Goal: Task Accomplishment & Management: Use online tool/utility

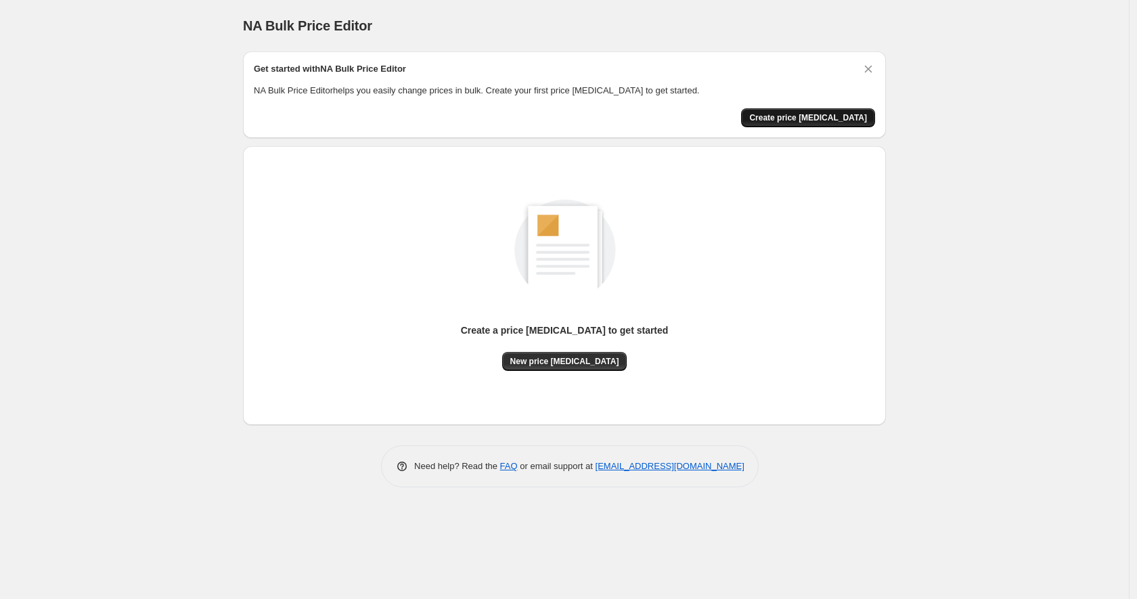
click at [826, 118] on span "Create price [MEDICAL_DATA]" at bounding box center [808, 117] width 118 height 11
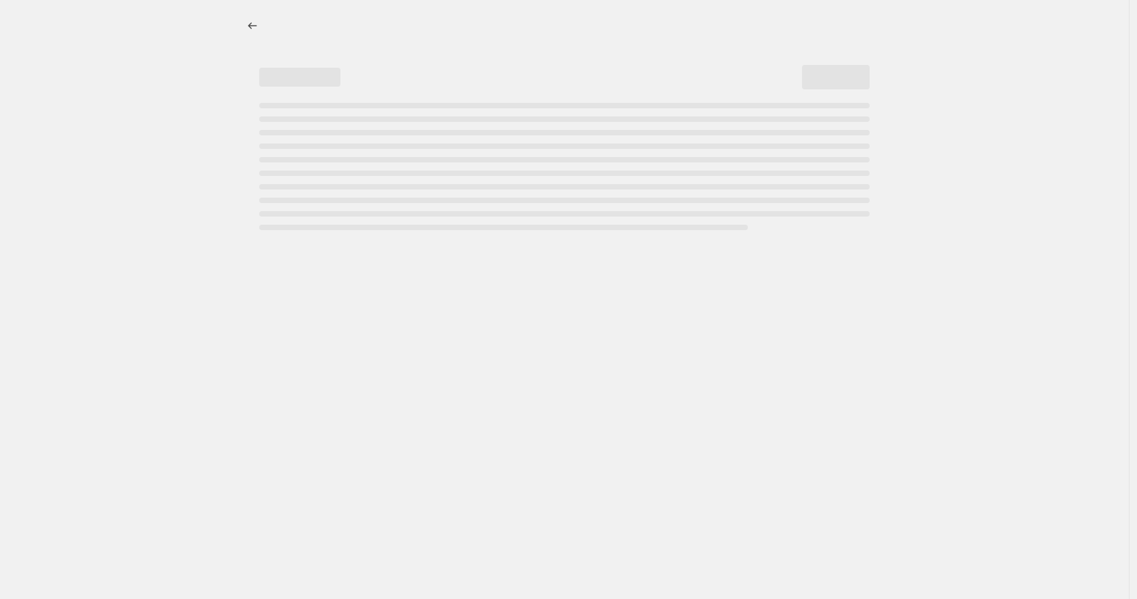
select select "percentage"
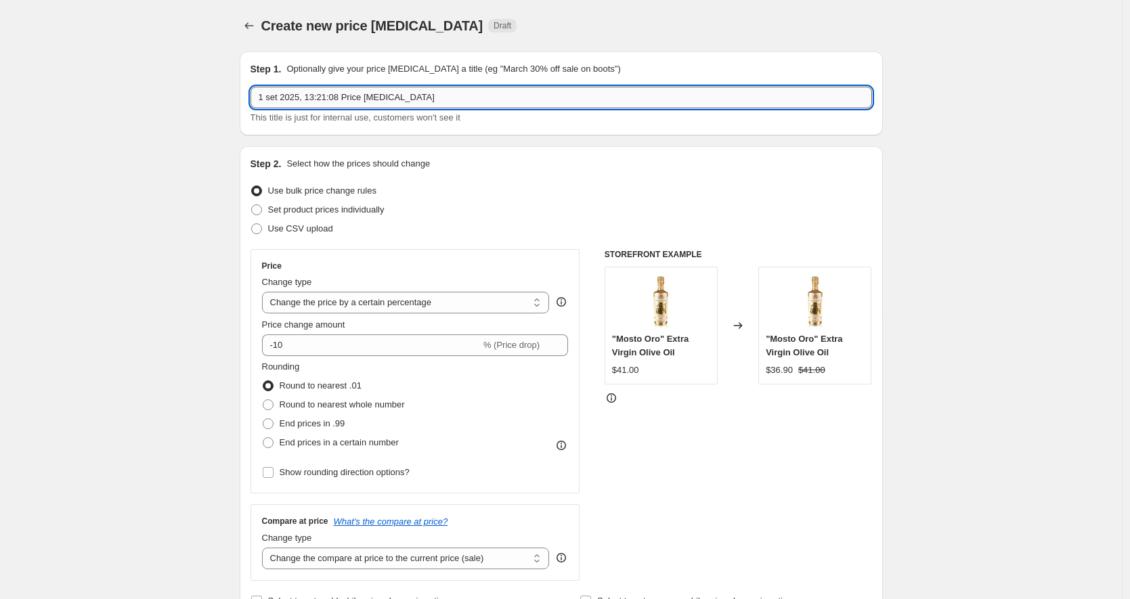
click at [380, 93] on input "1 set 2025, 13:21:08 Price change job" at bounding box center [561, 98] width 622 height 22
type input "test 1 Olio di Oliva"
click at [313, 342] on input "-10" at bounding box center [371, 345] width 219 height 22
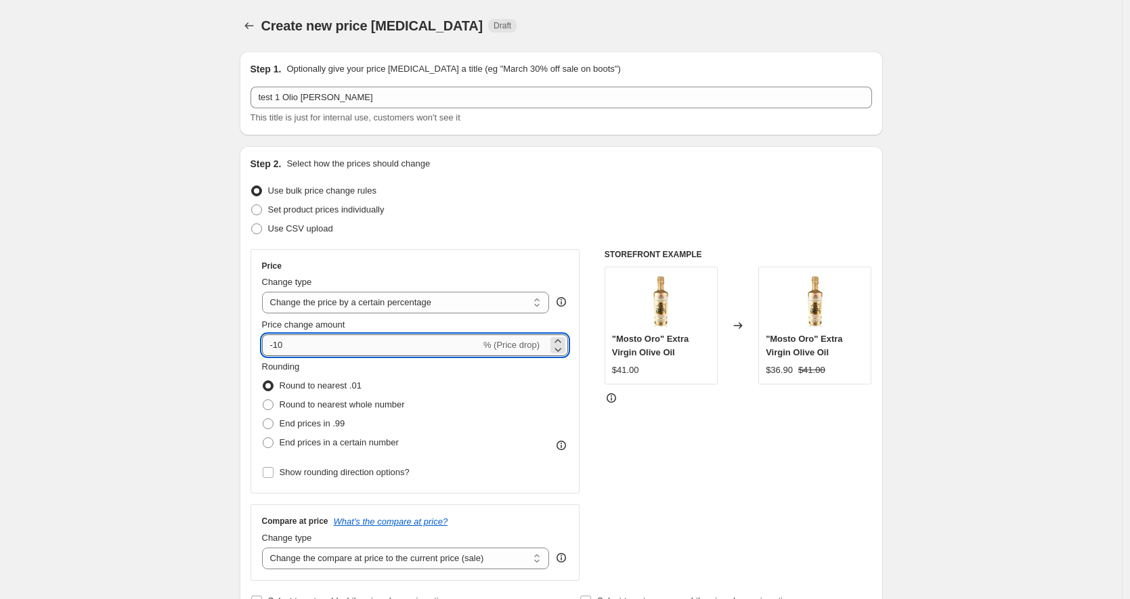
click at [313, 341] on input "-10" at bounding box center [371, 345] width 219 height 22
type input "3"
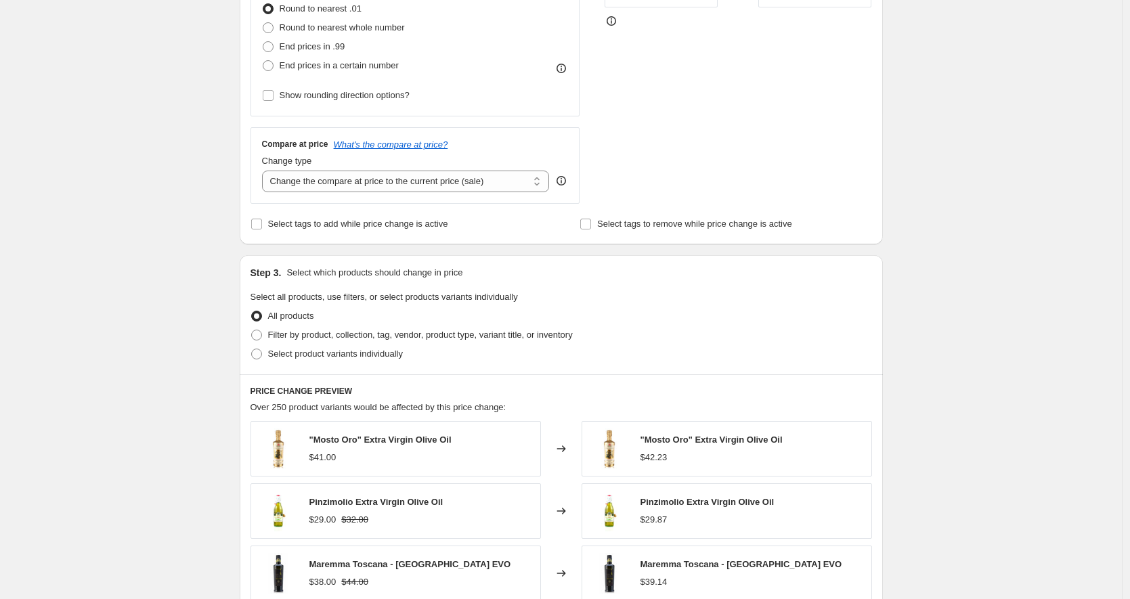
scroll to position [358, 0]
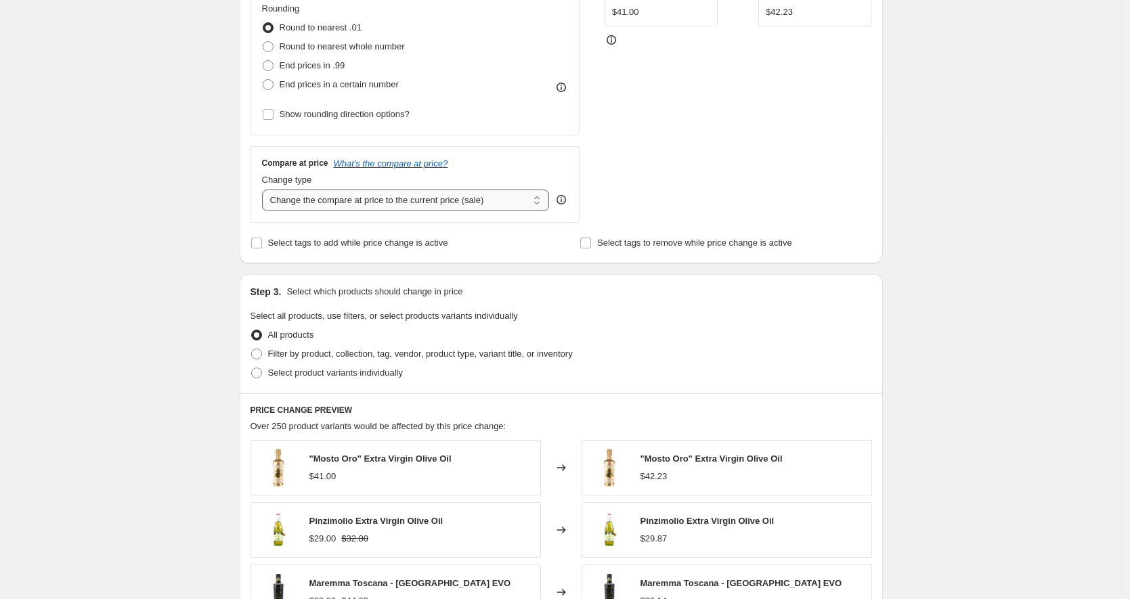
click at [413, 206] on select "Change the compare at price to the current price (sale) Change the compare at p…" at bounding box center [406, 201] width 288 height 22
select select "no_change"
click at [265, 190] on select "Change the compare at price to the current price (sale) Change the compare at p…" at bounding box center [406, 201] width 288 height 22
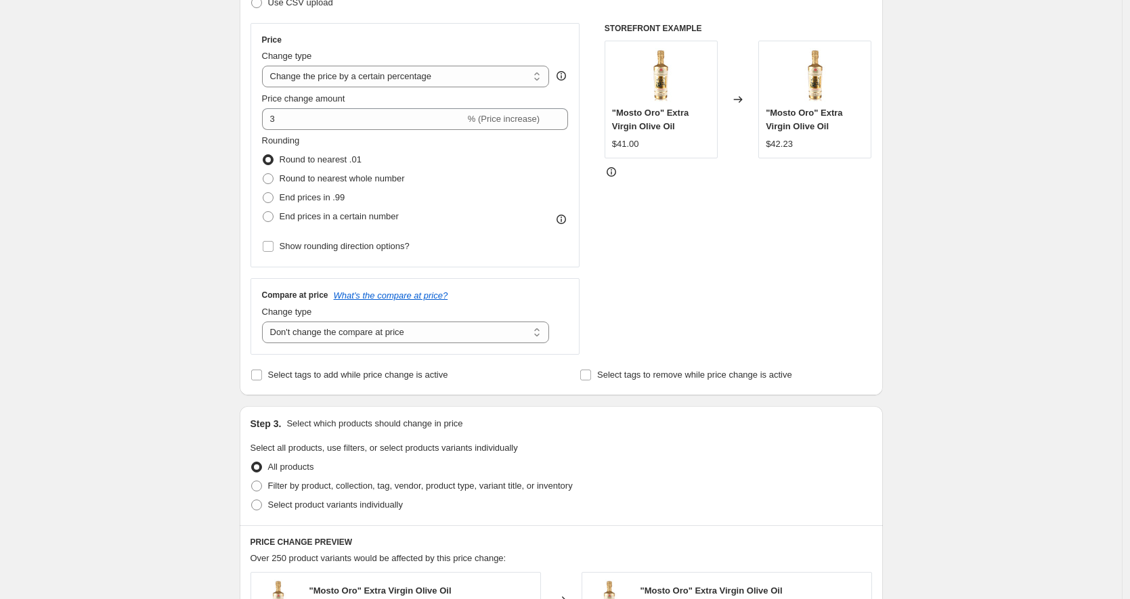
scroll to position [366, 0]
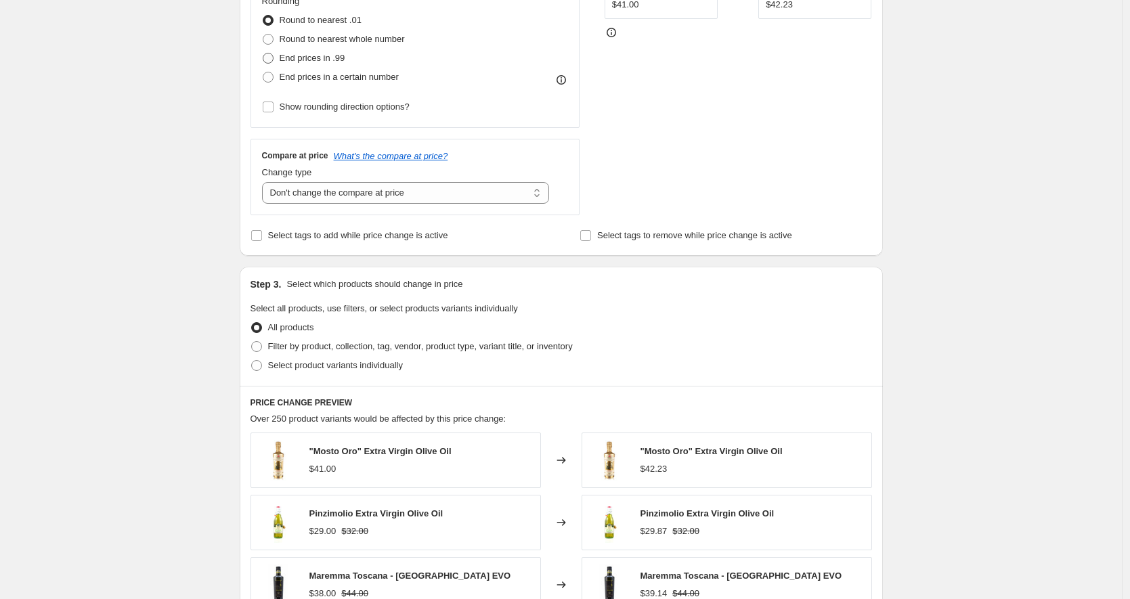
click at [306, 57] on span "End prices in .99" at bounding box center [313, 58] width 66 height 10
click at [263, 53] on input "End prices in .99" at bounding box center [263, 53] width 1 height 1
radio input "true"
click at [320, 38] on span "Round to nearest whole number" at bounding box center [342, 39] width 125 height 10
click at [263, 35] on input "Round to nearest whole number" at bounding box center [263, 34] width 1 height 1
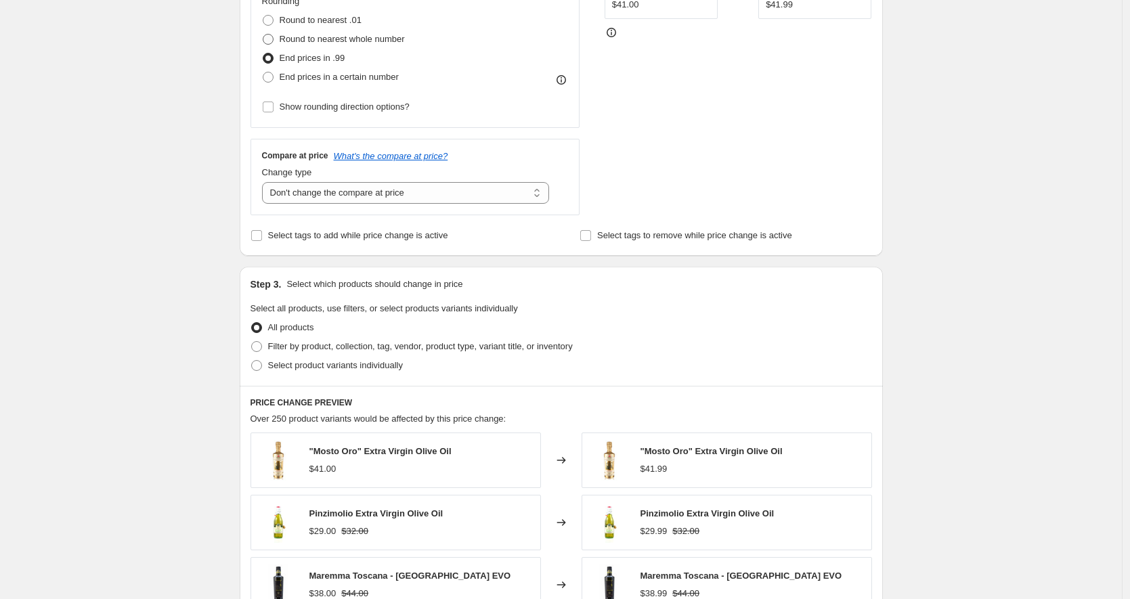
radio input "true"
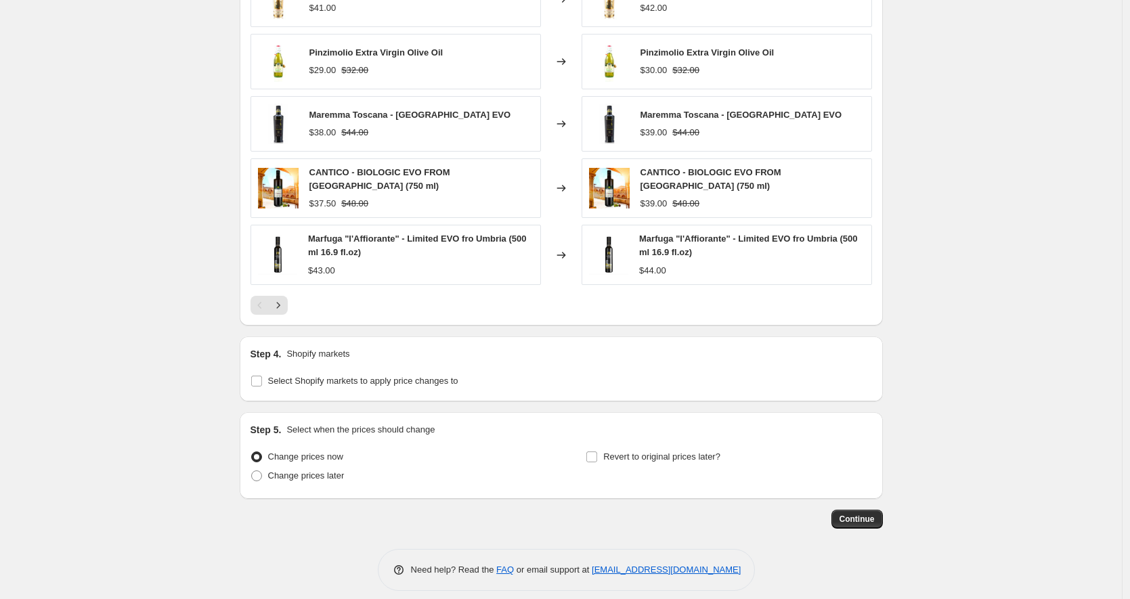
scroll to position [834, 0]
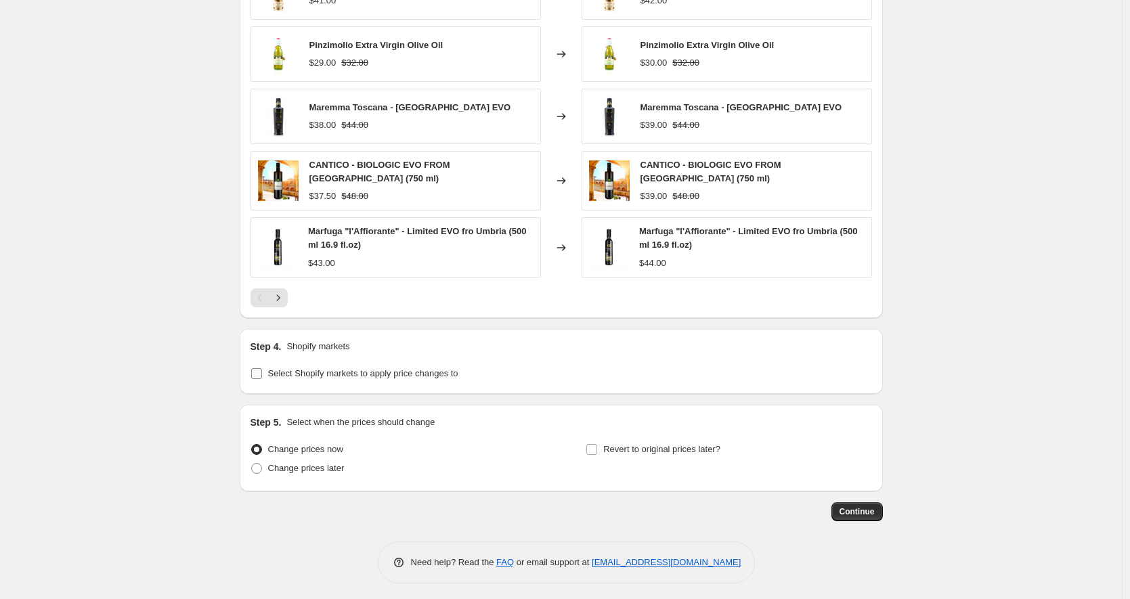
click at [359, 369] on span "Select Shopify markets to apply price changes to" at bounding box center [363, 373] width 190 height 10
click at [262, 369] on input "Select Shopify markets to apply price changes to" at bounding box center [256, 373] width 11 height 11
checkbox input "true"
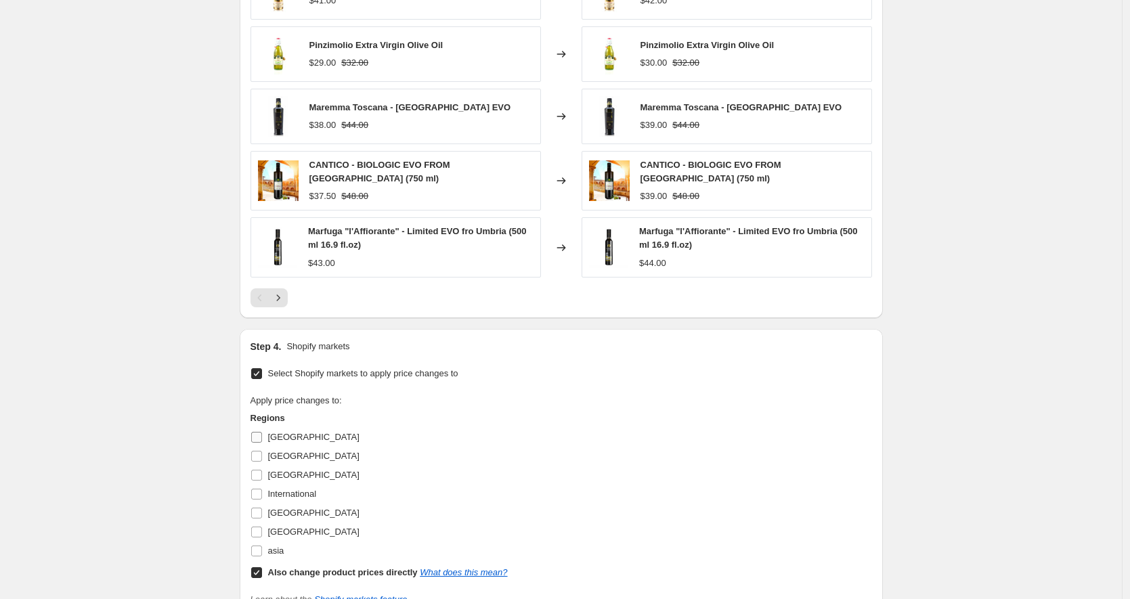
click at [259, 433] on input "CANADA" at bounding box center [256, 437] width 11 height 11
checkbox input "true"
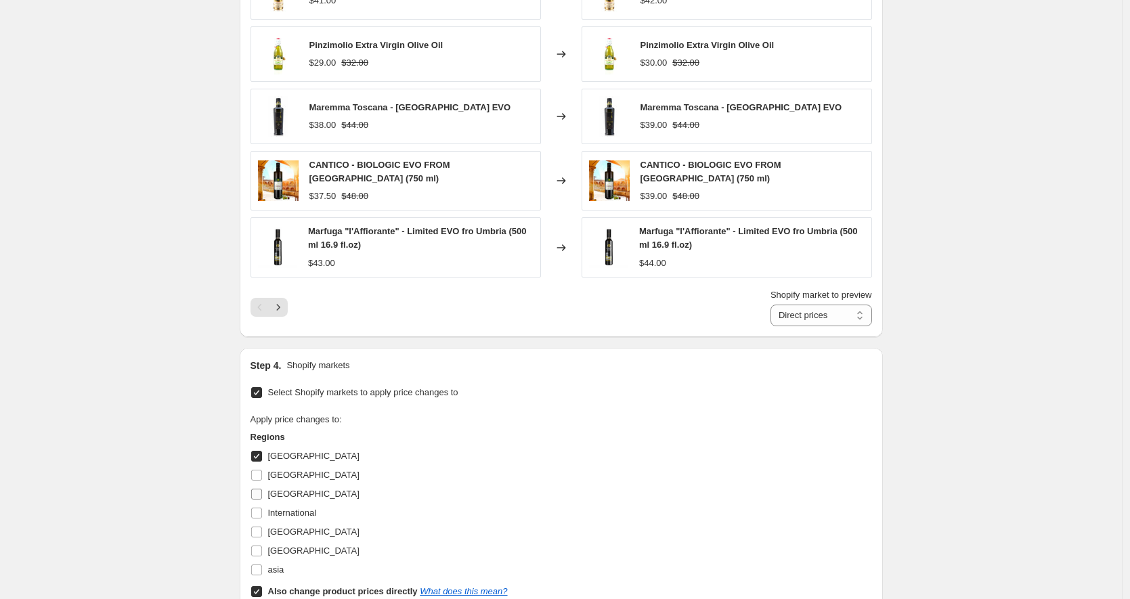
drag, startPoint x: 259, startPoint y: 468, endPoint x: 259, endPoint y: 480, distance: 11.5
click at [259, 470] on input "Francia" at bounding box center [256, 475] width 11 height 11
checkbox input "true"
click at [257, 489] on input "Germania" at bounding box center [256, 494] width 11 height 11
checkbox input "true"
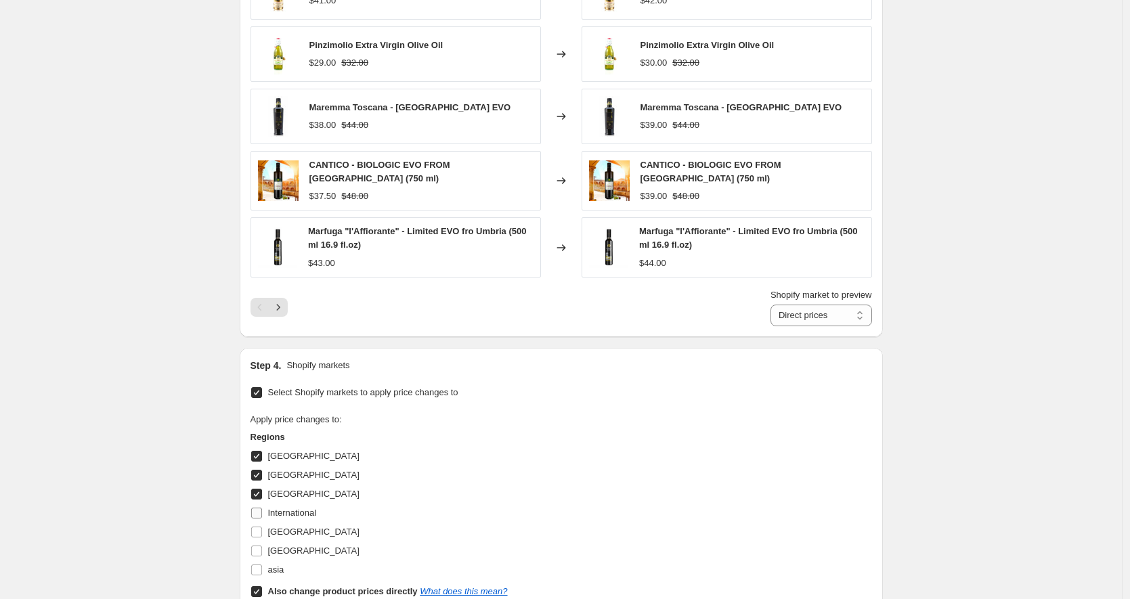
click at [262, 510] on input "International" at bounding box center [256, 513] width 11 height 11
checkbox input "true"
click at [255, 527] on input "Regno Unito" at bounding box center [256, 532] width 11 height 11
checkbox input "true"
click at [259, 546] on input "United States" at bounding box center [256, 551] width 11 height 11
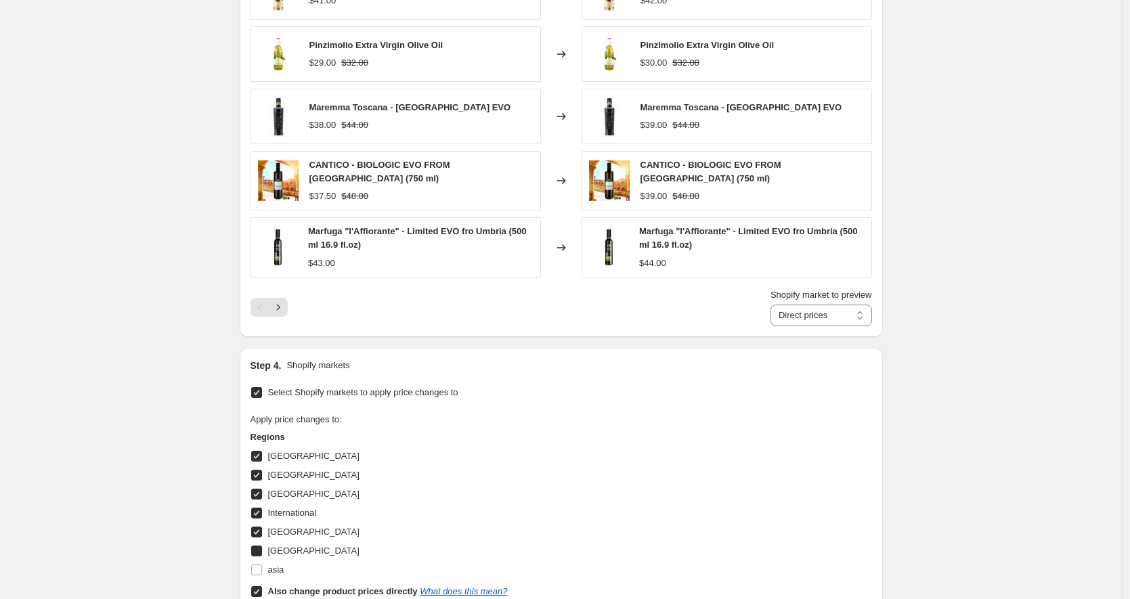
checkbox input "true"
drag, startPoint x: 257, startPoint y: 567, endPoint x: 263, endPoint y: 561, distance: 8.2
click at [257, 567] on input "asia" at bounding box center [256, 570] width 11 height 11
checkbox input "true"
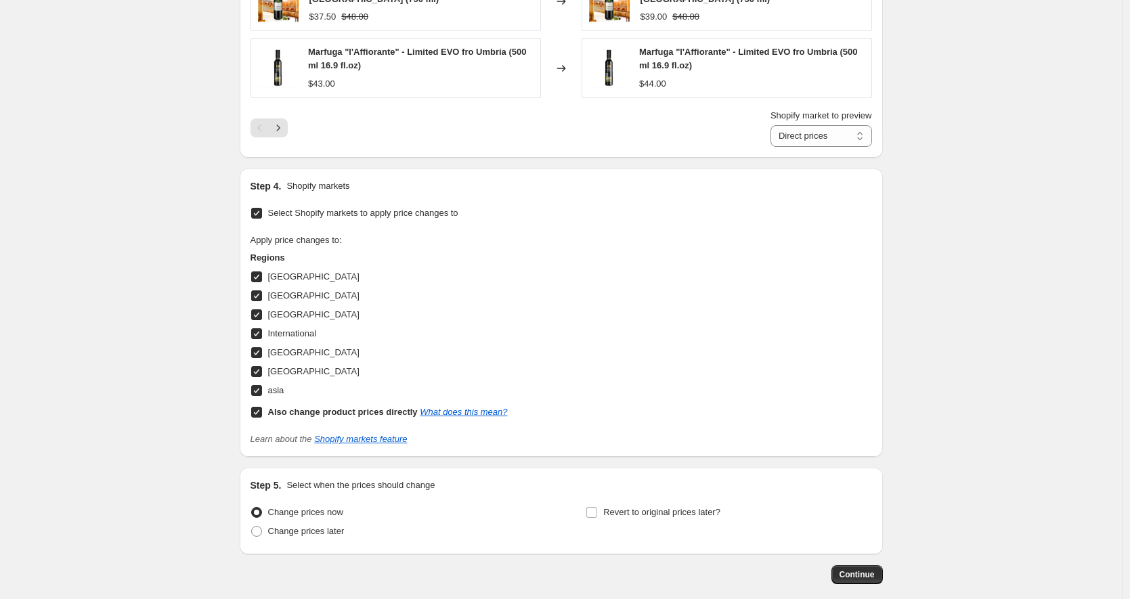
scroll to position [1036, 0]
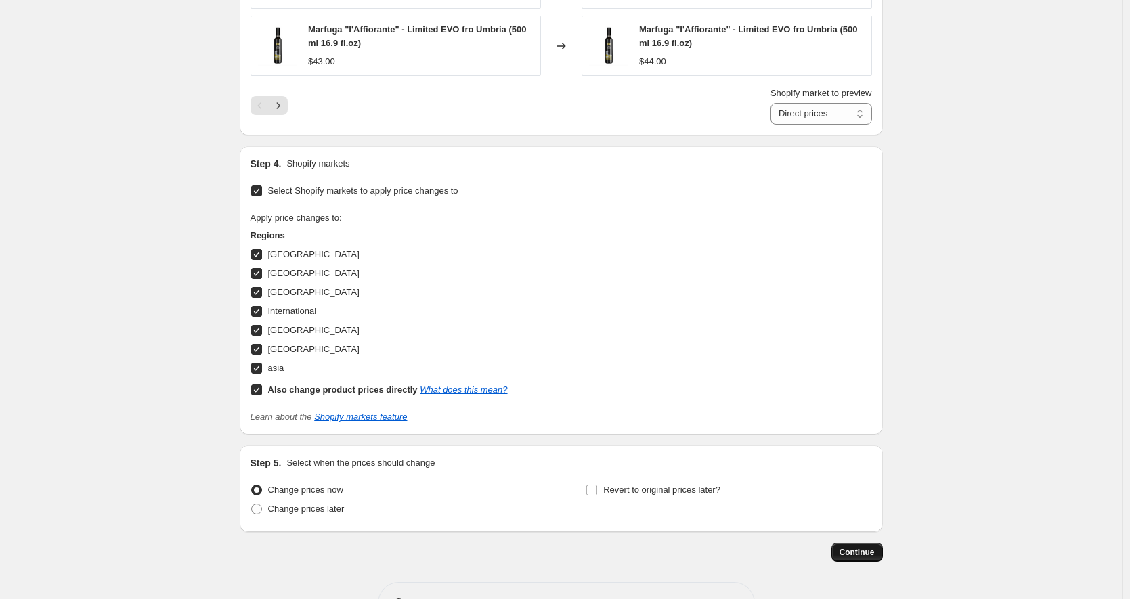
click at [844, 543] on button "Continue" at bounding box center [856, 552] width 51 height 19
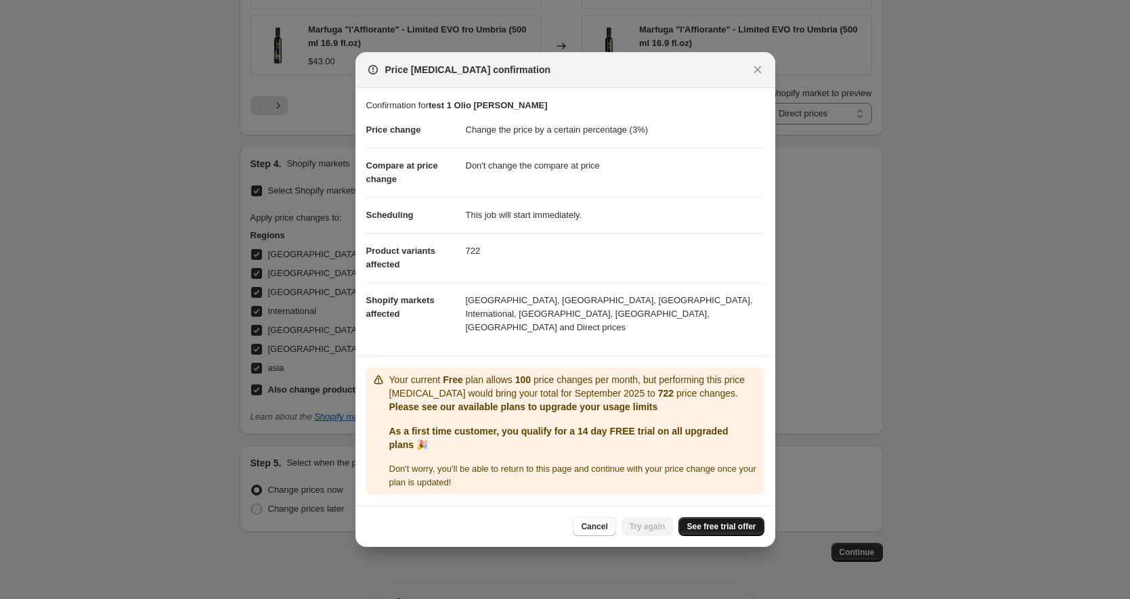
click at [730, 521] on span "See free trial offer" at bounding box center [720, 526] width 69 height 11
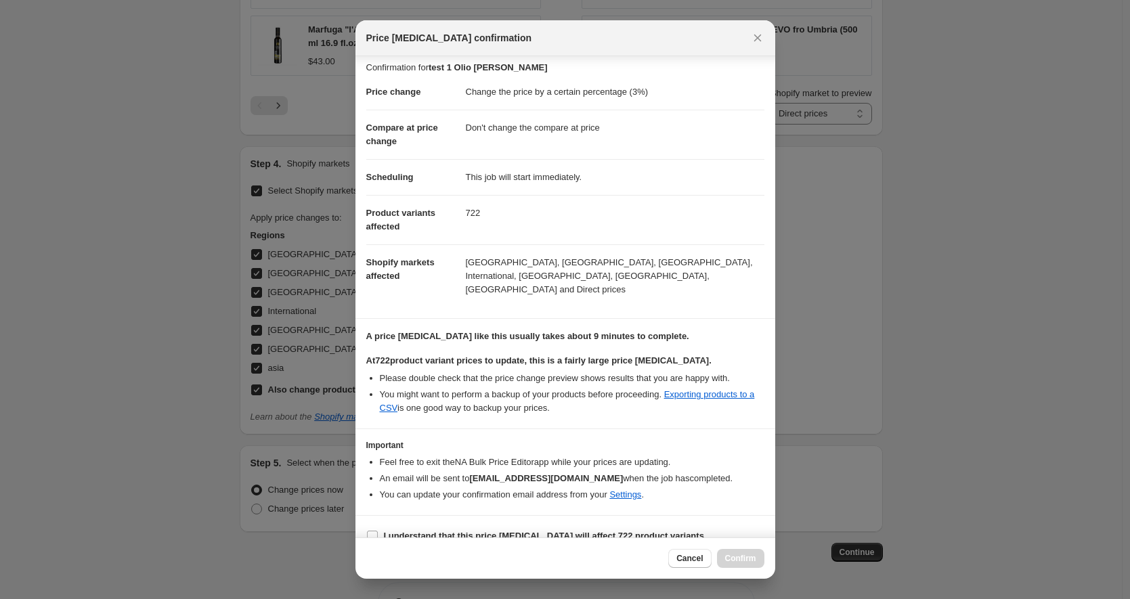
scroll to position [12, 0]
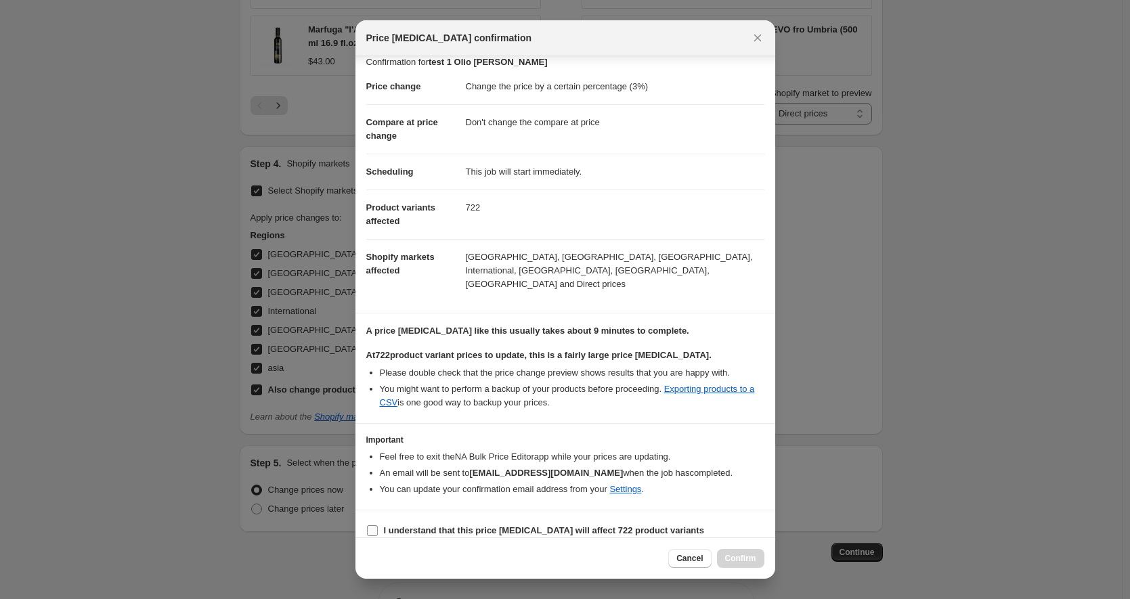
click at [468, 525] on b "I understand that this price change job will affect 722 product variants" at bounding box center [544, 530] width 320 height 10
click at [378, 525] on input "I understand that this price change job will affect 722 product variants" at bounding box center [372, 530] width 11 height 11
checkbox input "true"
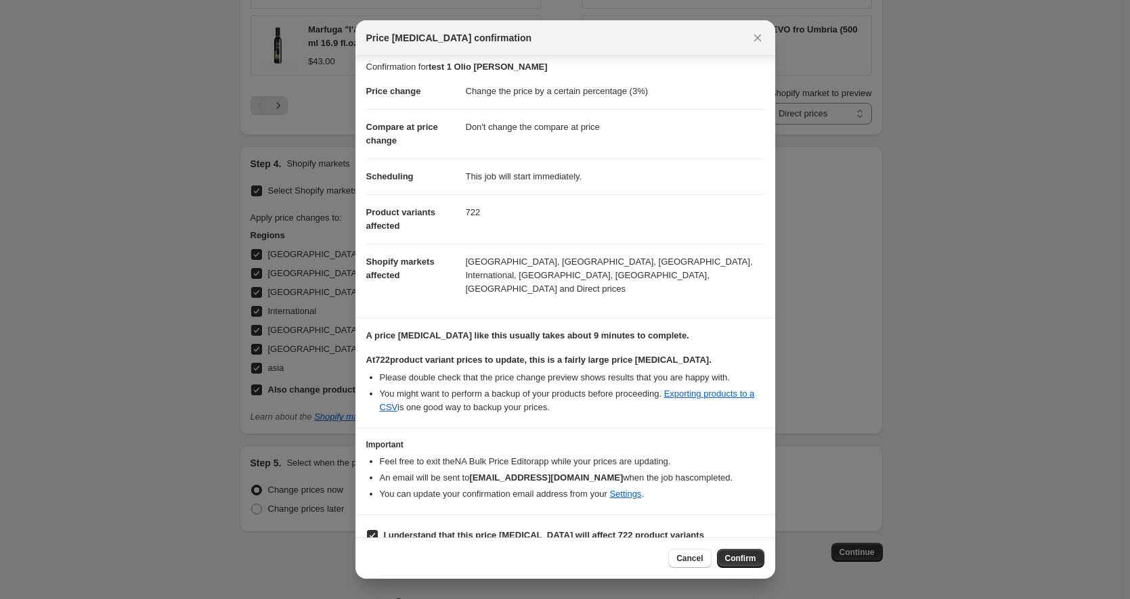
scroll to position [0, 0]
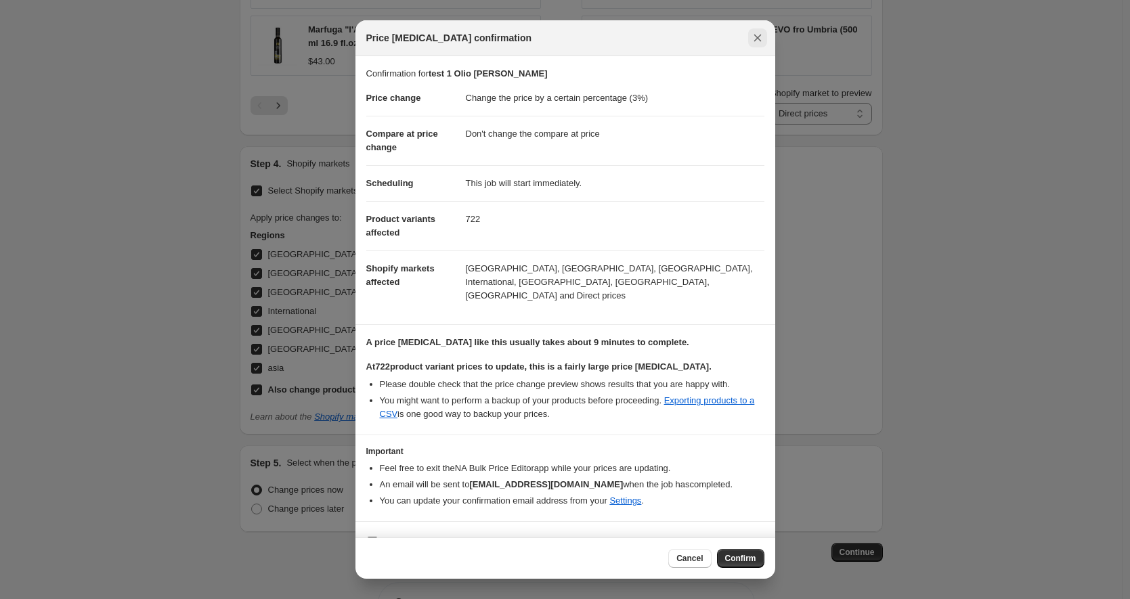
click at [757, 34] on icon "Close" at bounding box center [758, 38] width 14 height 14
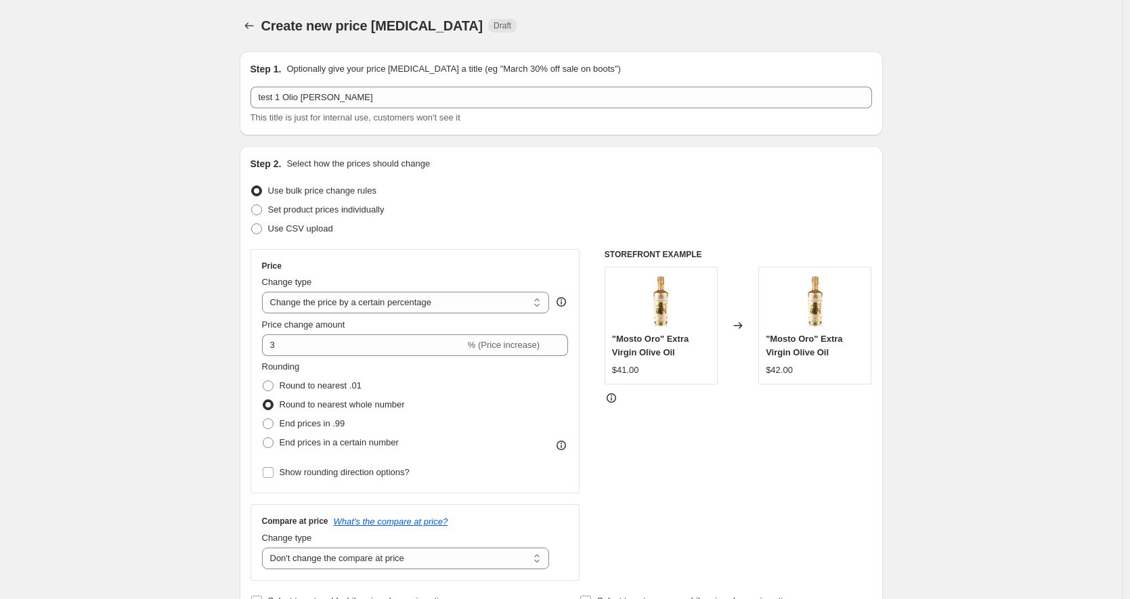
scroll to position [1036, 0]
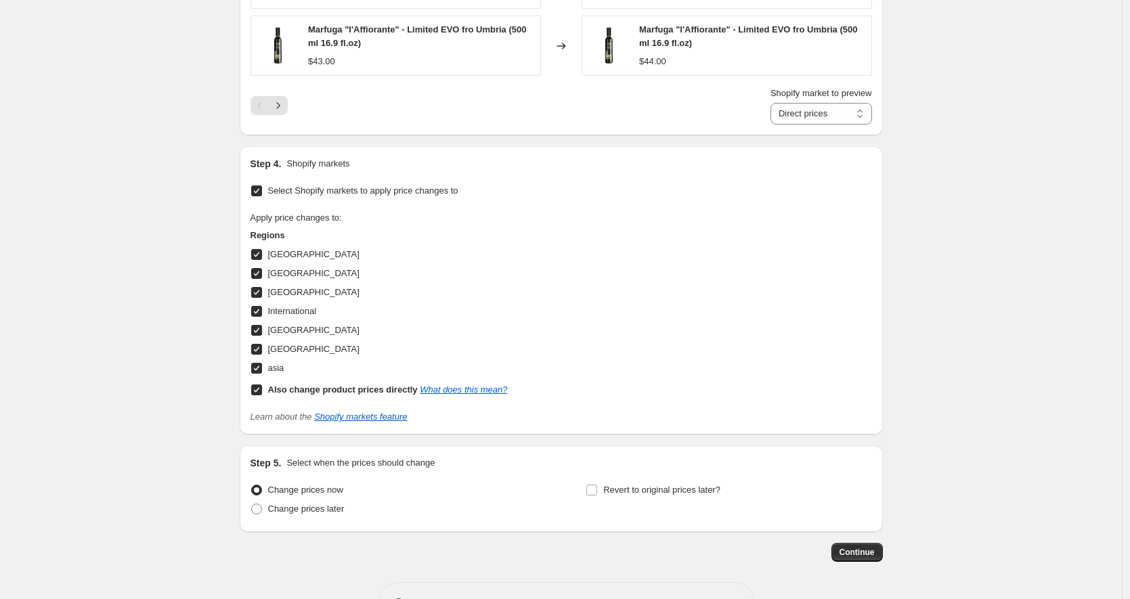
drag, startPoint x: 257, startPoint y: 290, endPoint x: 265, endPoint y: 311, distance: 21.9
click at [257, 291] on input "Germania" at bounding box center [256, 292] width 11 height 11
checkbox input "false"
click at [259, 366] on input "asia" at bounding box center [256, 368] width 11 height 11
checkbox input "false"
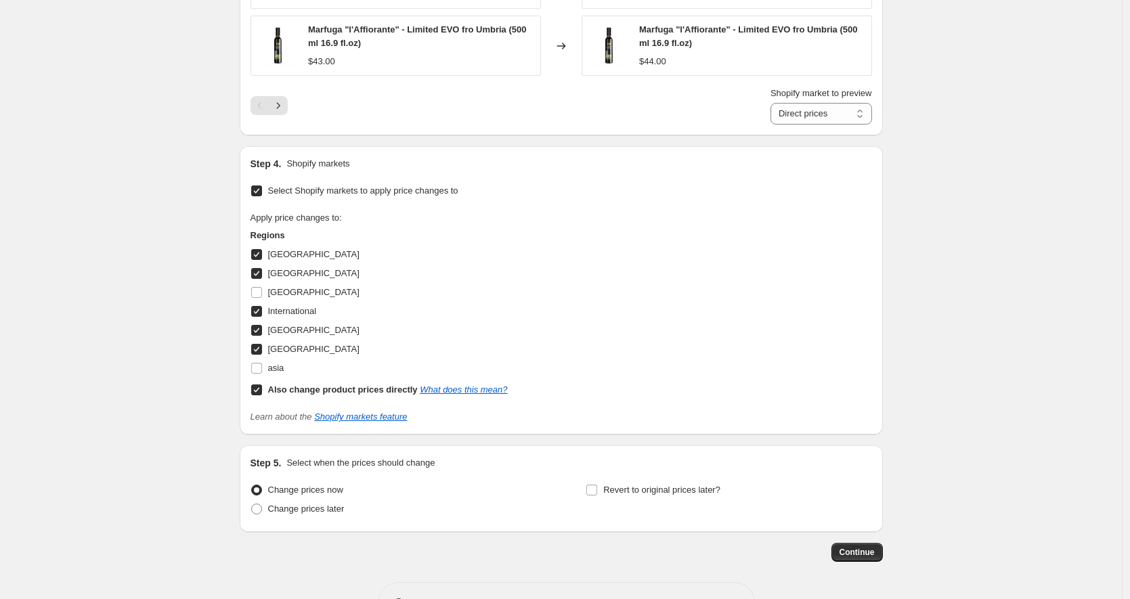
click at [259, 387] on input "Also change product prices directly What does this mean?" at bounding box center [256, 390] width 11 height 11
checkbox input "false"
select select "56496947547"
click at [266, 186] on label "Select Shopify markets to apply price changes to" at bounding box center [354, 190] width 208 height 19
click at [262, 186] on input "Select Shopify markets to apply price changes to" at bounding box center [256, 191] width 11 height 11
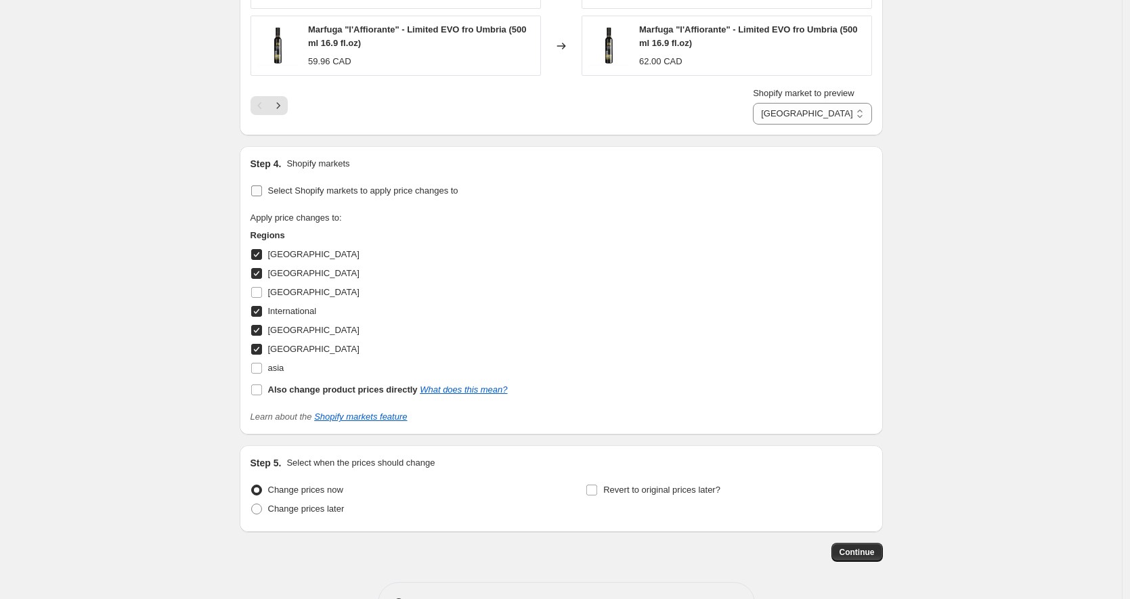
checkbox input "false"
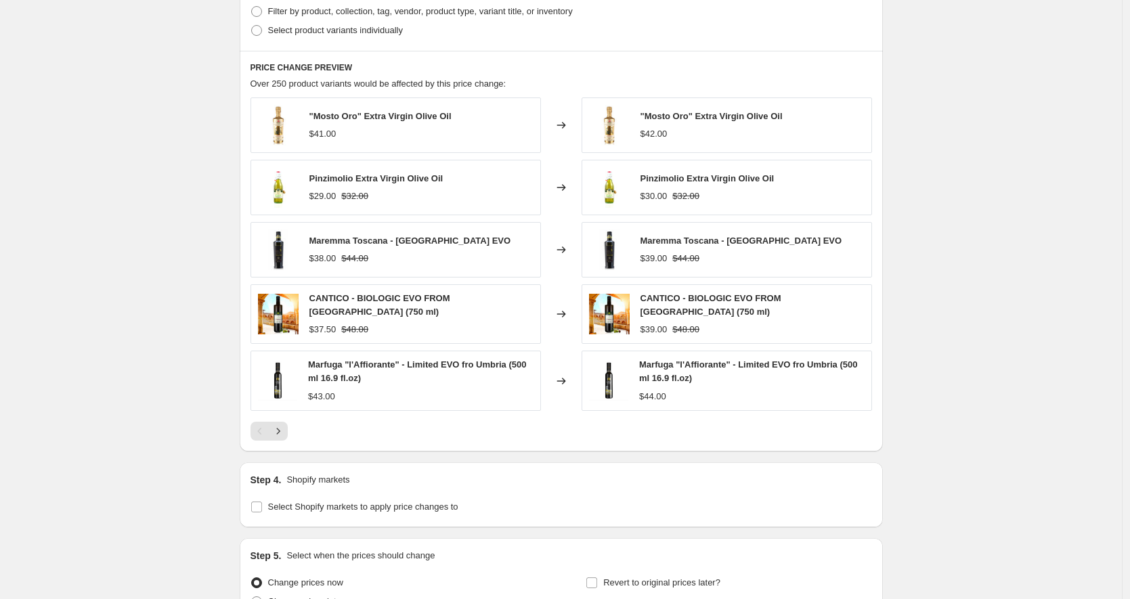
scroll to position [834, 0]
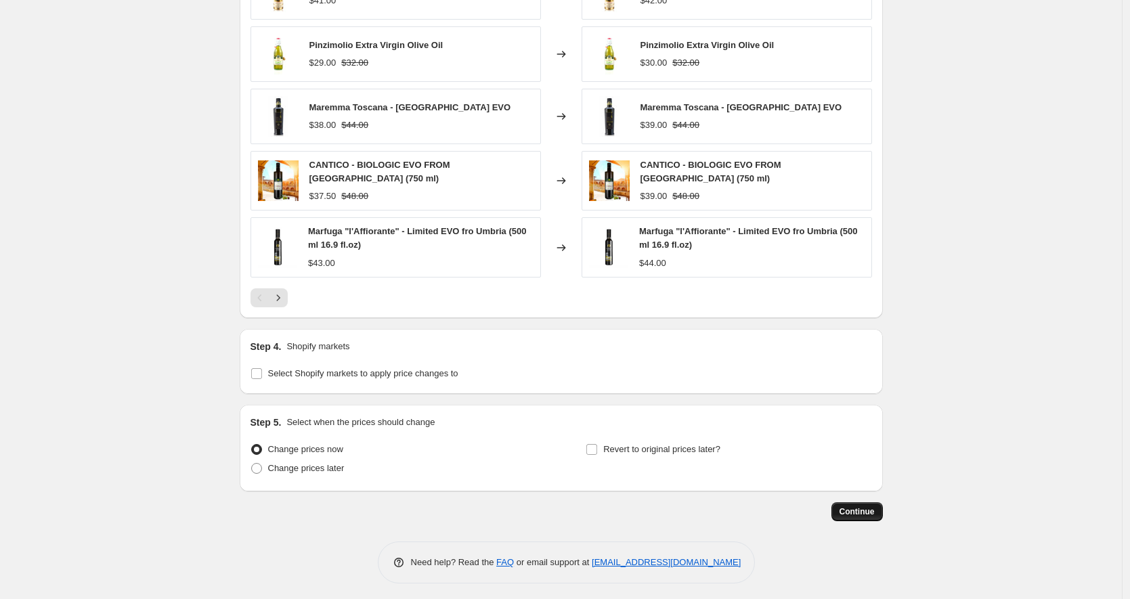
click at [863, 508] on span "Continue" at bounding box center [856, 511] width 35 height 11
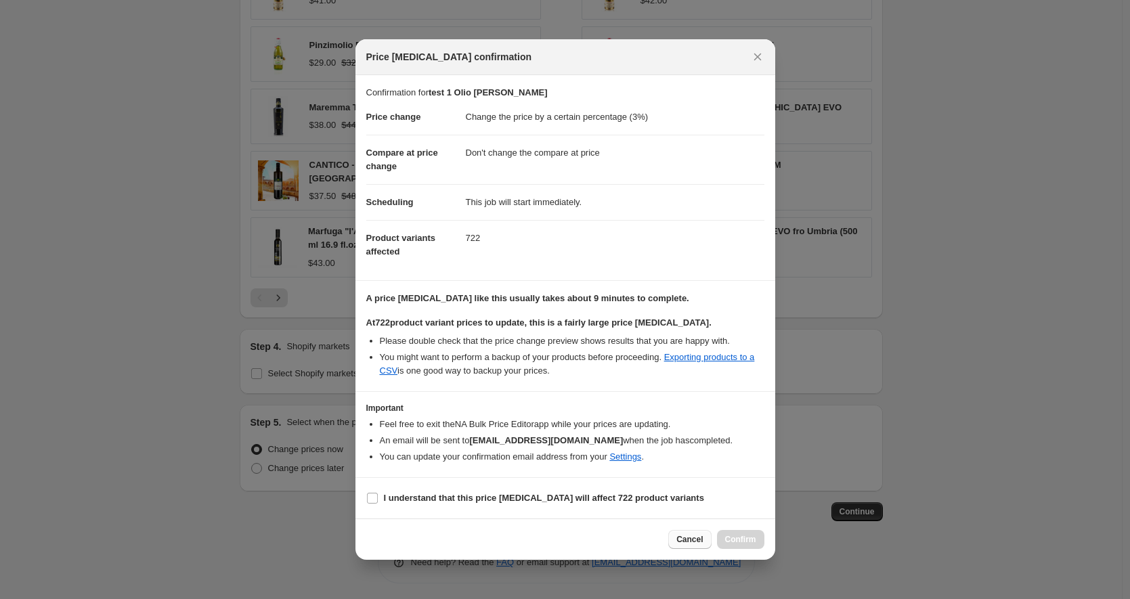
click at [695, 536] on span "Cancel" at bounding box center [689, 539] width 26 height 11
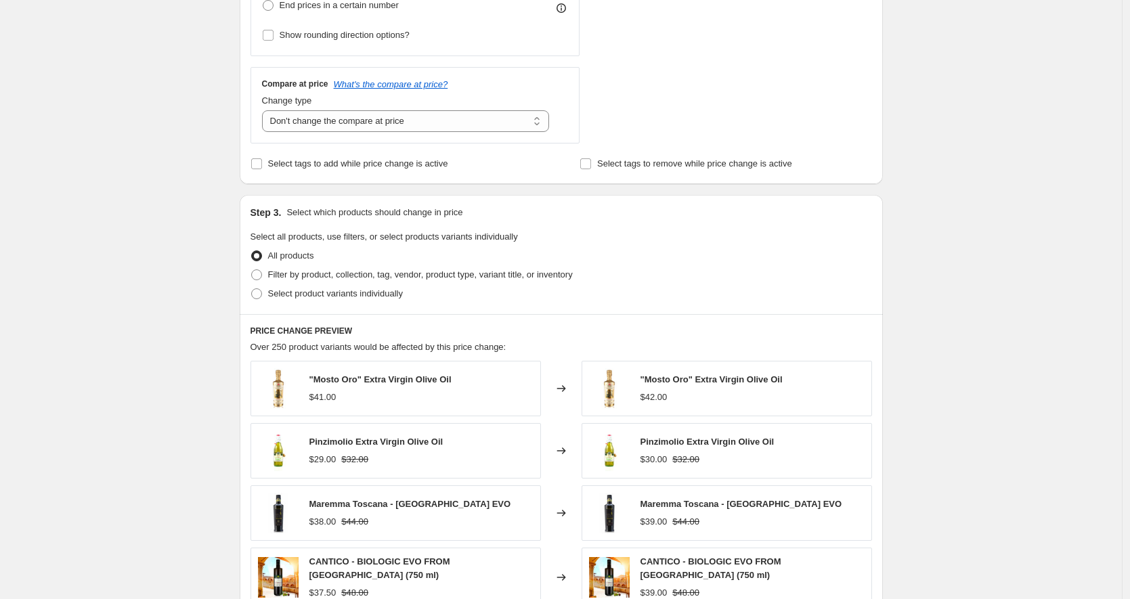
scroll to position [438, 0]
click at [330, 274] on span "Filter by product, collection, tag, vendor, product type, variant title, or inv…" at bounding box center [420, 274] width 305 height 10
click at [252, 269] on input "Filter by product, collection, tag, vendor, product type, variant title, or inv…" at bounding box center [251, 269] width 1 height 1
radio input "true"
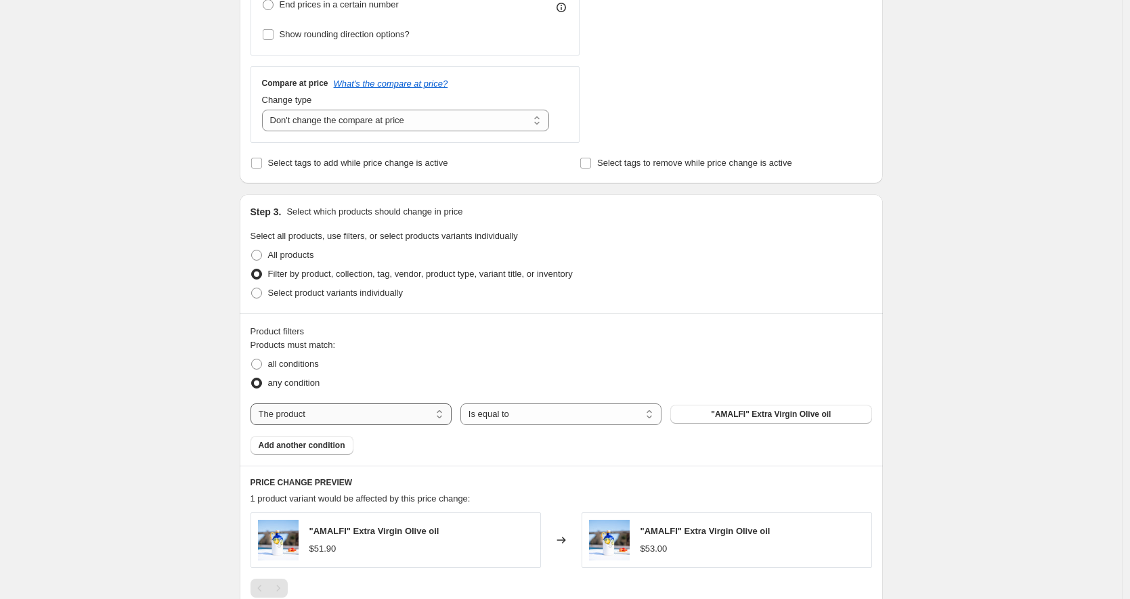
click at [430, 417] on select "The product The product's collection The product's tag The product's vendor The…" at bounding box center [350, 415] width 201 height 22
select select "collection"
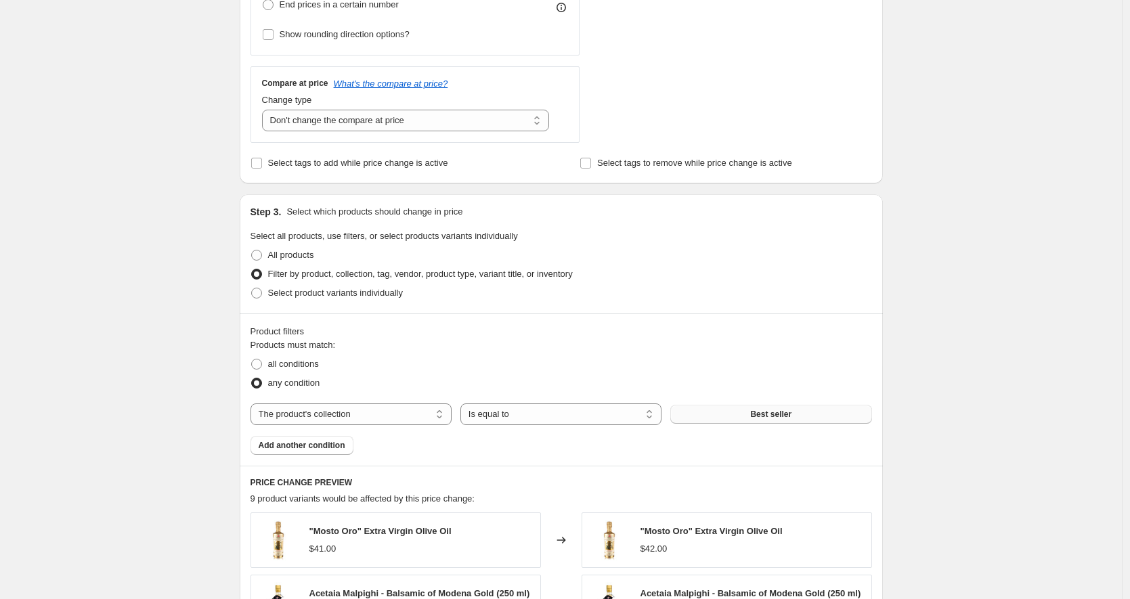
click at [772, 417] on span "Best seller" at bounding box center [770, 414] width 41 height 11
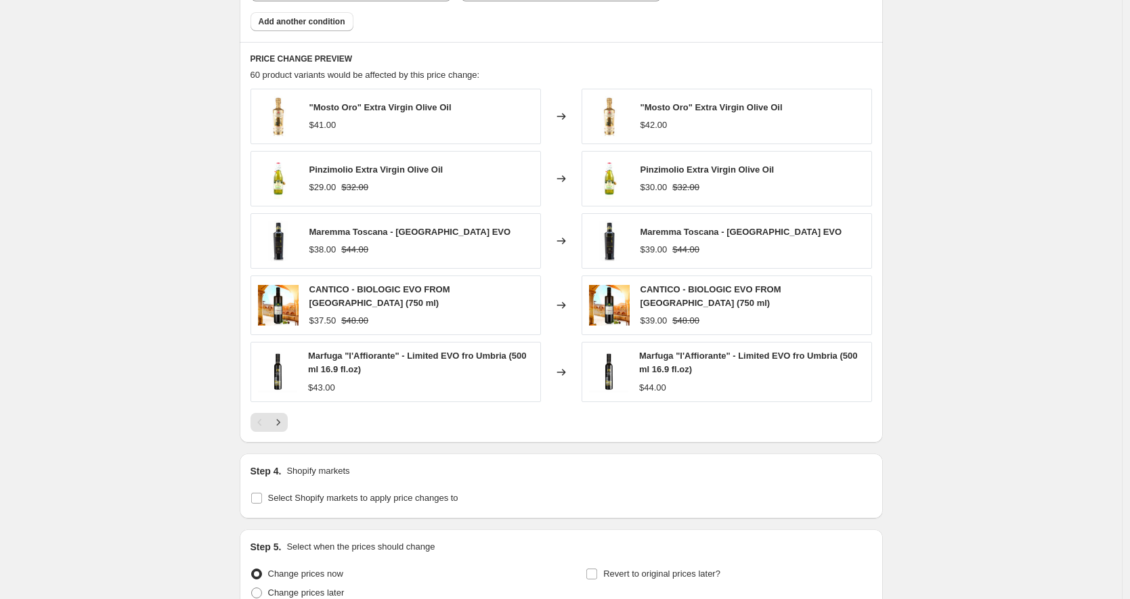
scroll to position [986, 0]
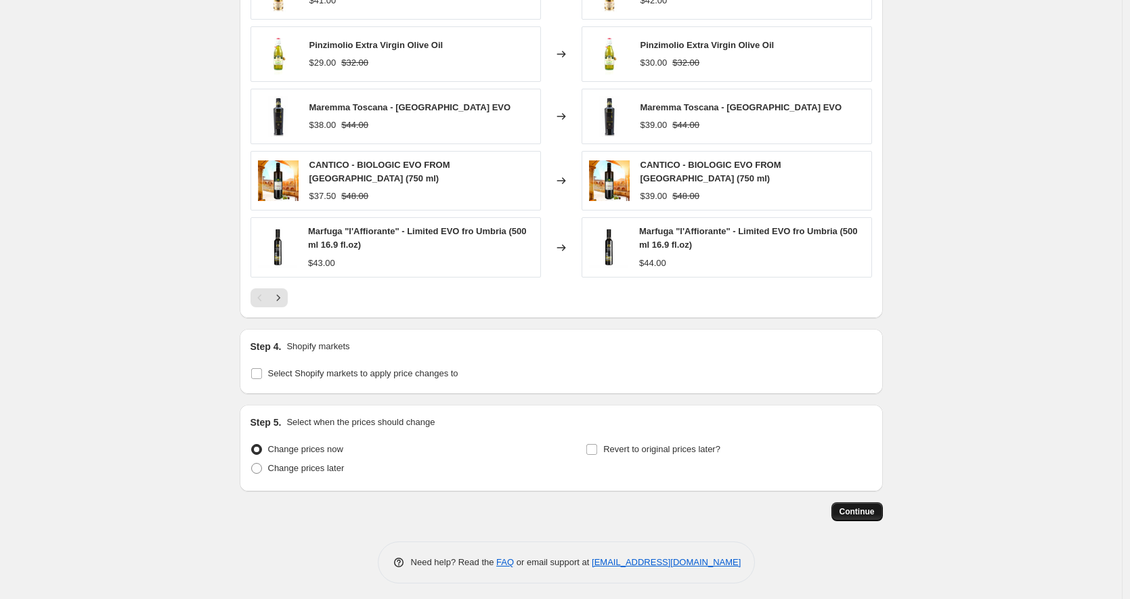
click at [867, 510] on span "Continue" at bounding box center [856, 511] width 35 height 11
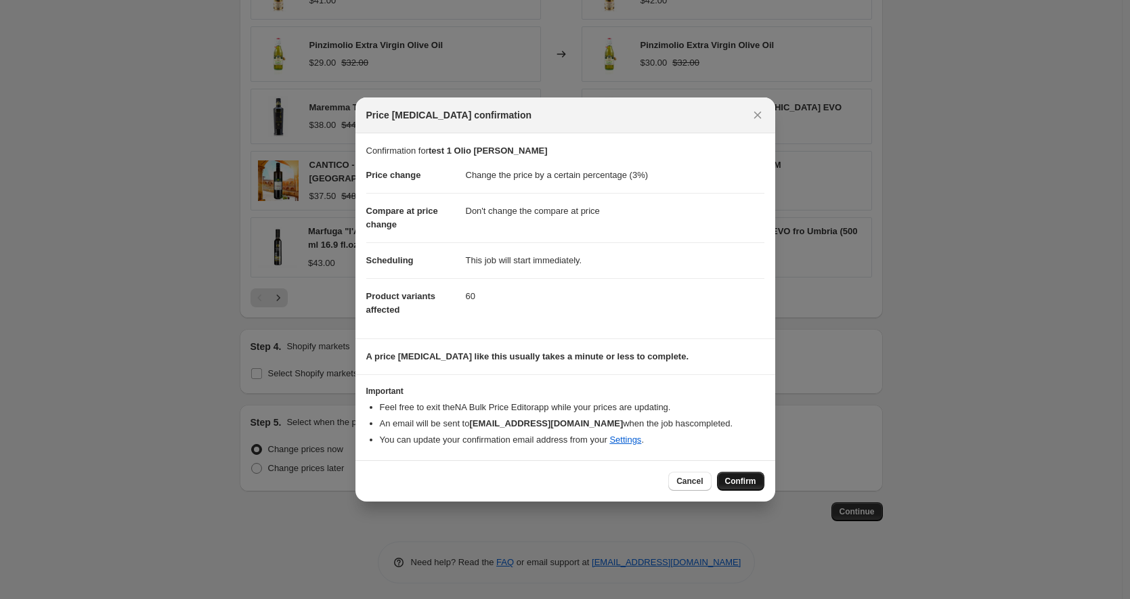
click at [725, 481] on span "Confirm" at bounding box center [740, 481] width 31 height 11
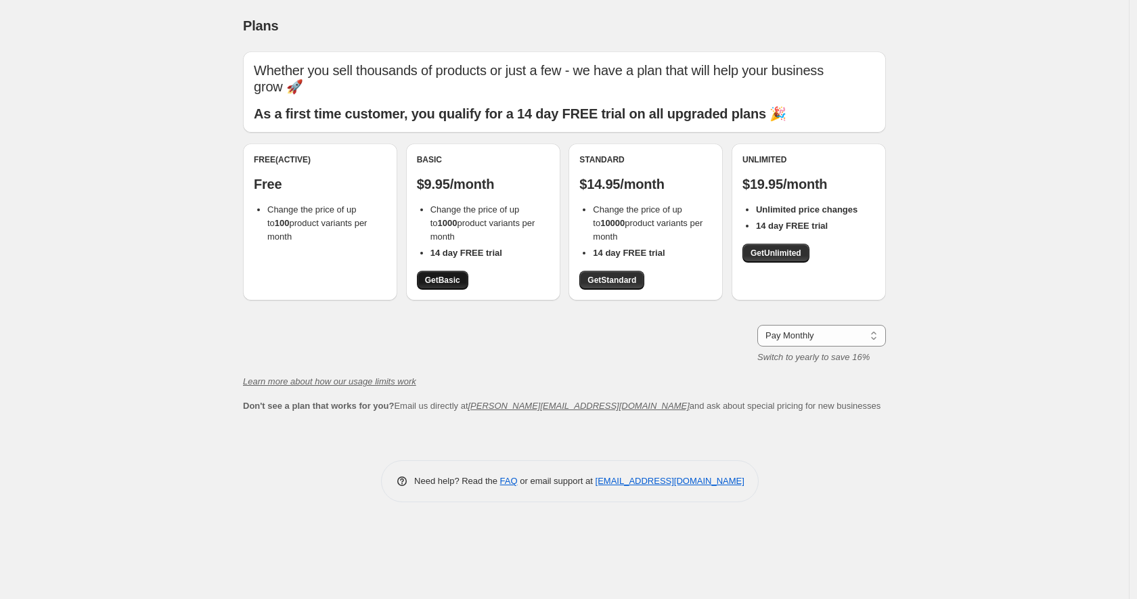
click at [443, 275] on span "Get Basic" at bounding box center [442, 280] width 35 height 11
